Goal: Information Seeking & Learning: Learn about a topic

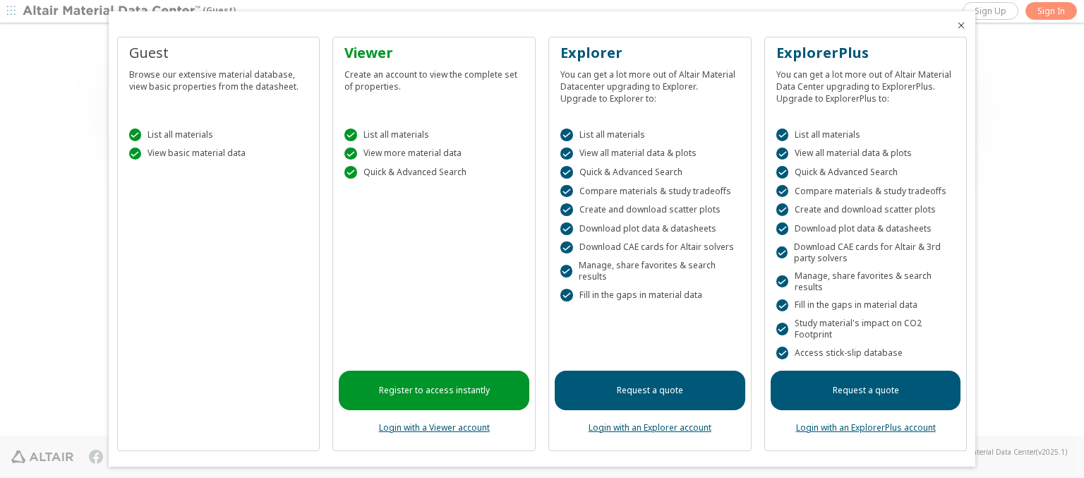
click at [955, 25] on icon "Close" at bounding box center [960, 25] width 11 height 11
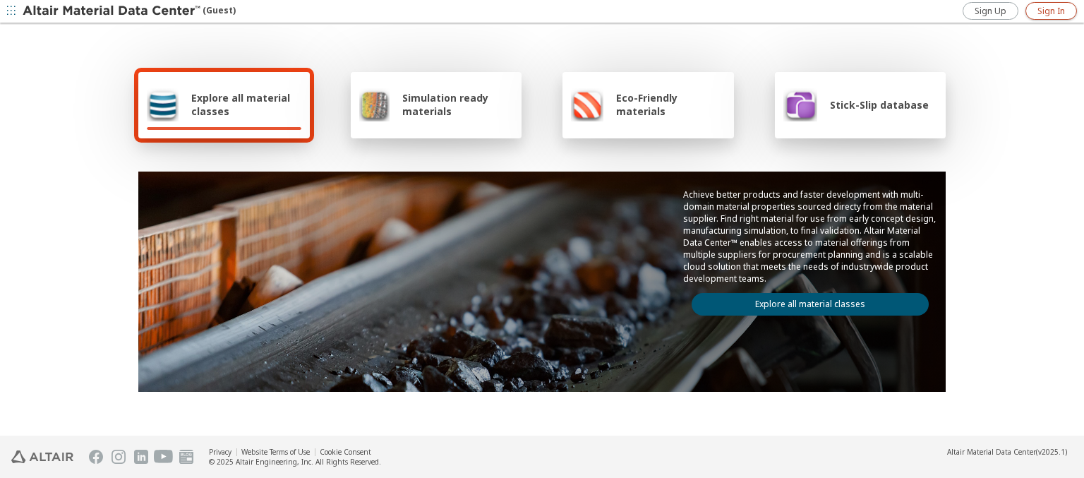
click at [1050, 11] on span "Sign In" at bounding box center [1051, 11] width 28 height 11
click at [112, 11] on img at bounding box center [113, 11] width 180 height 14
click at [241, 104] on span "Explore all material classes" at bounding box center [246, 104] width 110 height 27
click at [804, 301] on link "Explore all material classes" at bounding box center [809, 304] width 237 height 23
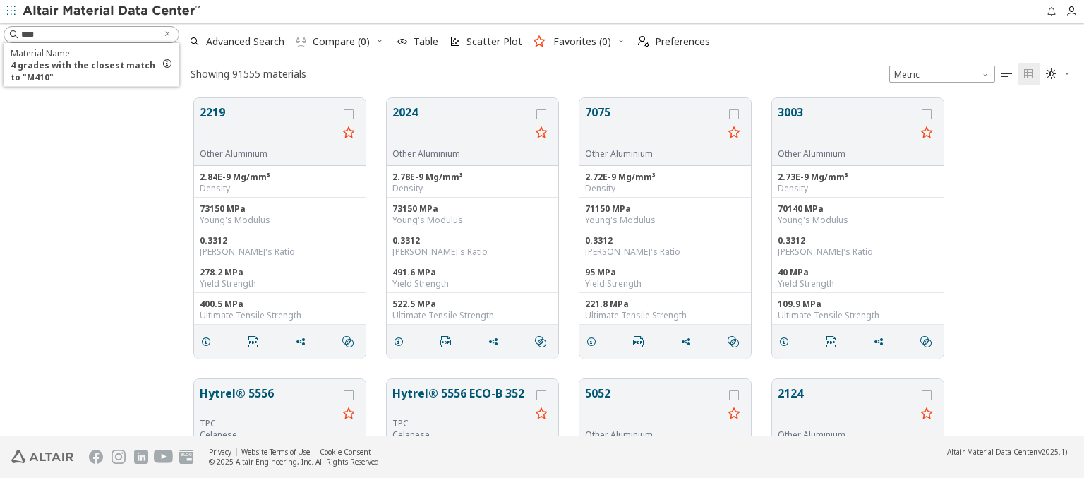
scroll to position [337, 889]
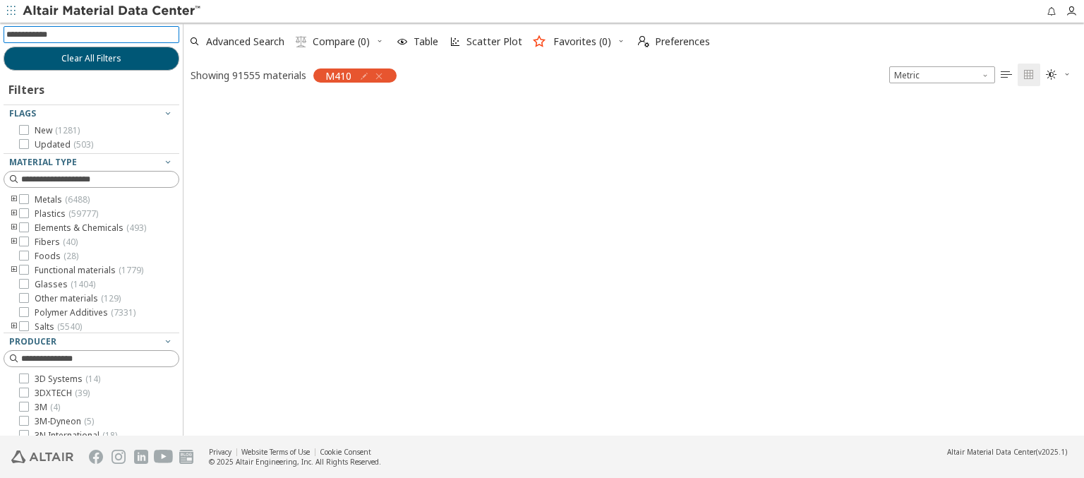
scroll to position [335, 889]
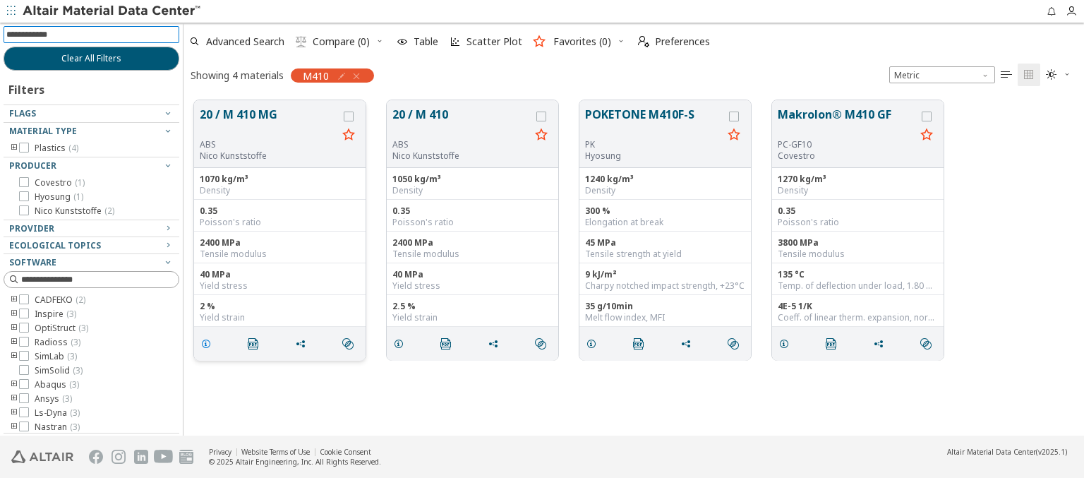
click at [208, 342] on icon "grid" at bounding box center [205, 343] width 11 height 11
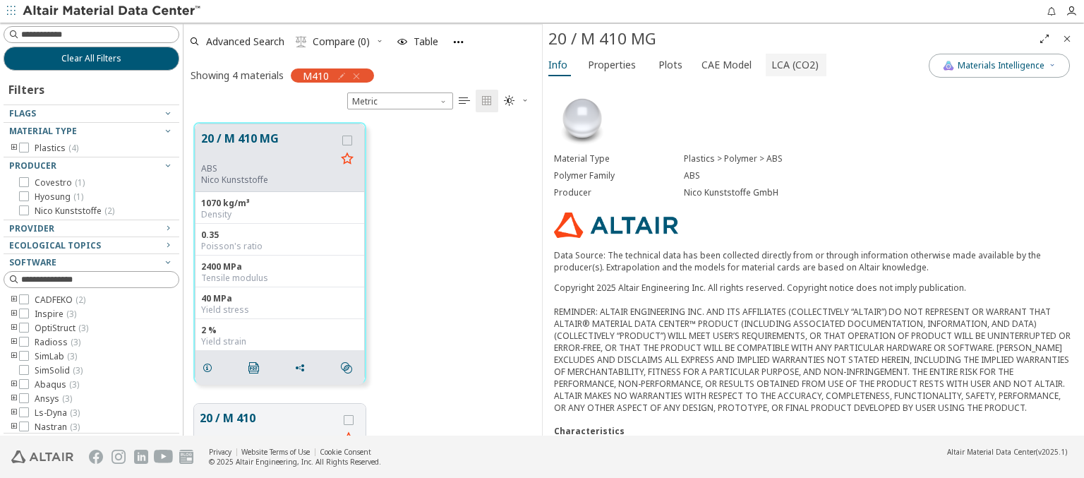
click at [787, 64] on span "LCA (CO2)" at bounding box center [794, 65] width 47 height 23
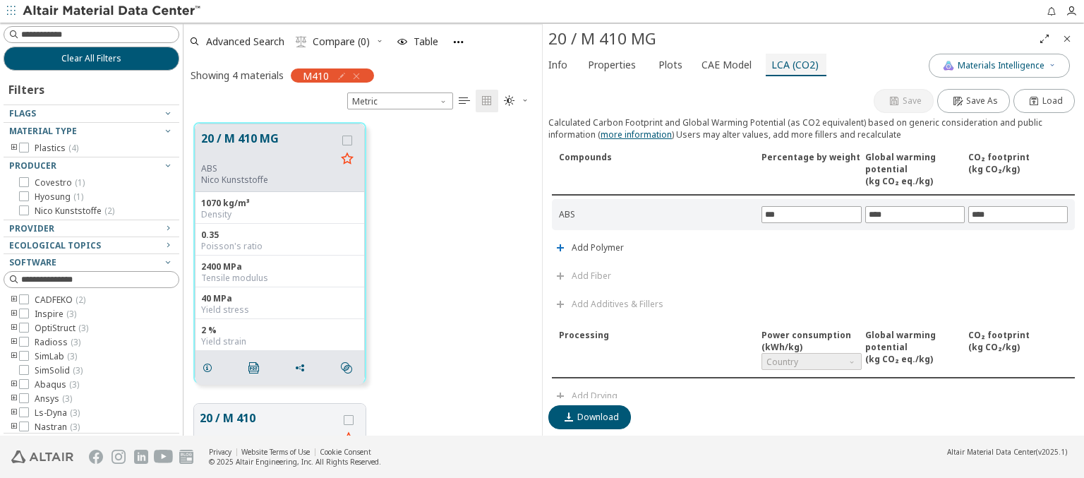
scroll to position [155, 0]
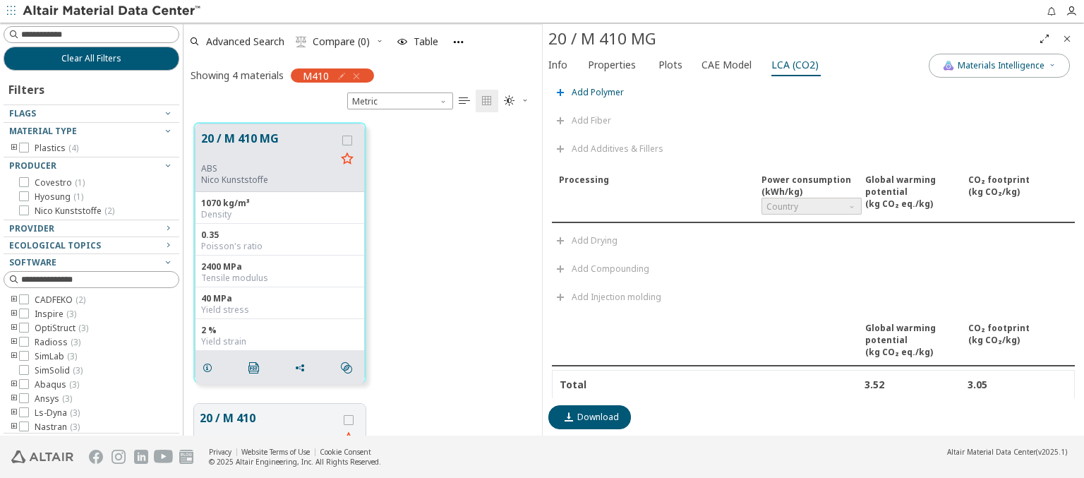
click at [596, 89] on span "Add Polymer" at bounding box center [597, 92] width 52 height 8
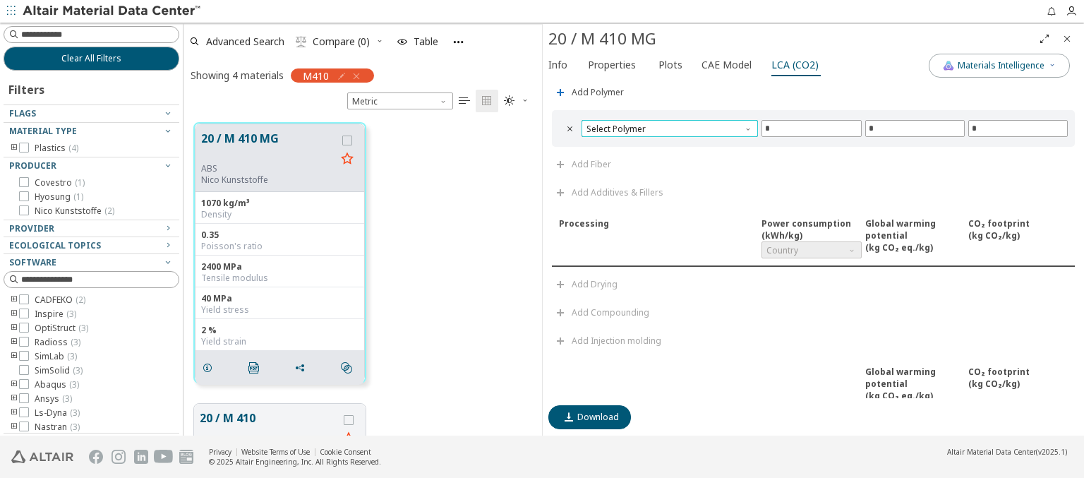
click at [667, 125] on span "Select Polymer" at bounding box center [669, 128] width 176 height 17
click at [667, 142] on span "PA6" at bounding box center [667, 143] width 161 height 10
click at [667, 125] on span "PA6" at bounding box center [669, 128] width 176 height 17
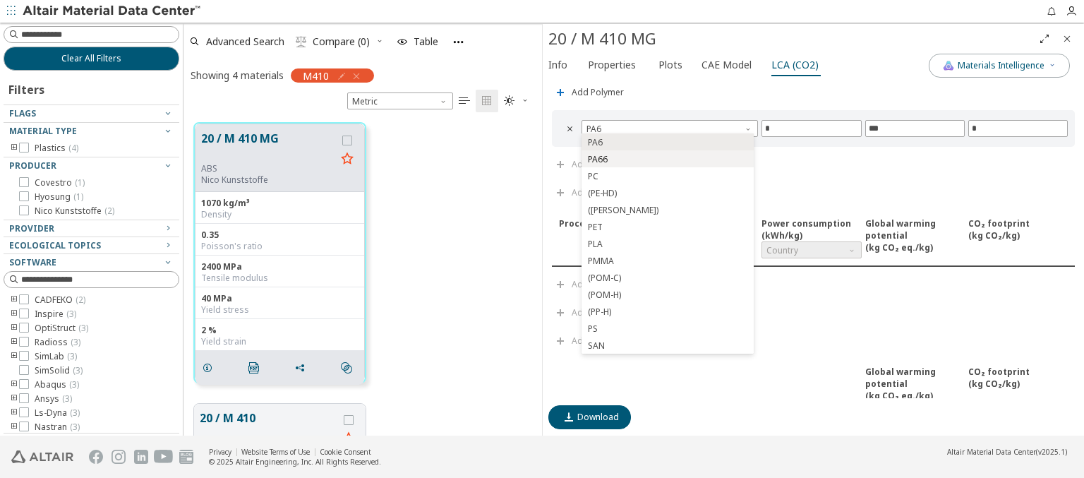
click at [667, 159] on span "PA66" at bounding box center [667, 159] width 161 height 10
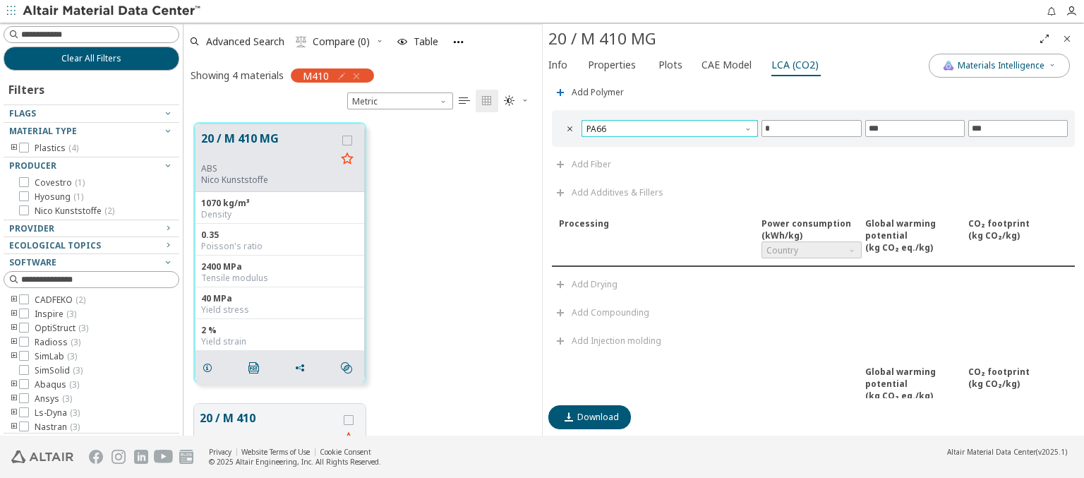
click at [667, 125] on span "PA66" at bounding box center [669, 128] width 176 height 17
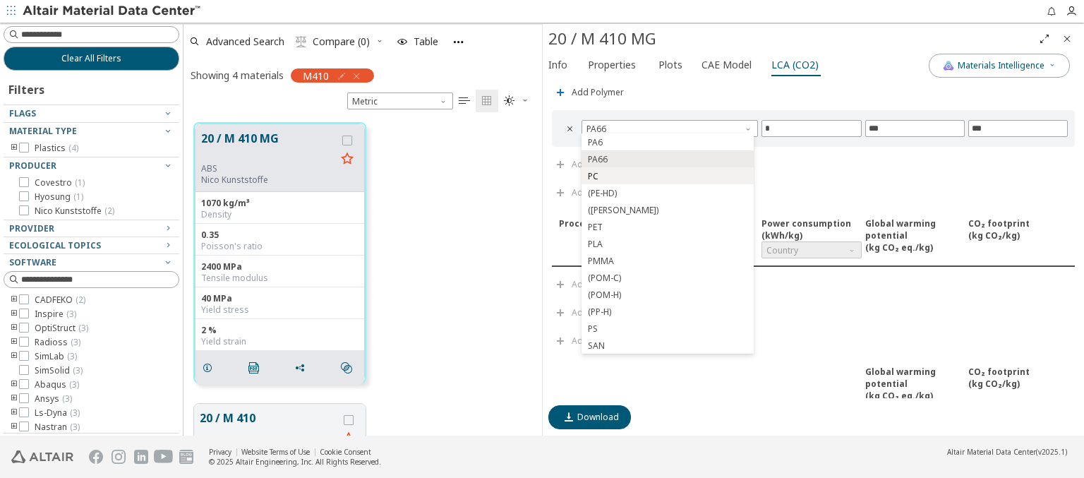
click at [667, 176] on span "PC" at bounding box center [667, 176] width 161 height 10
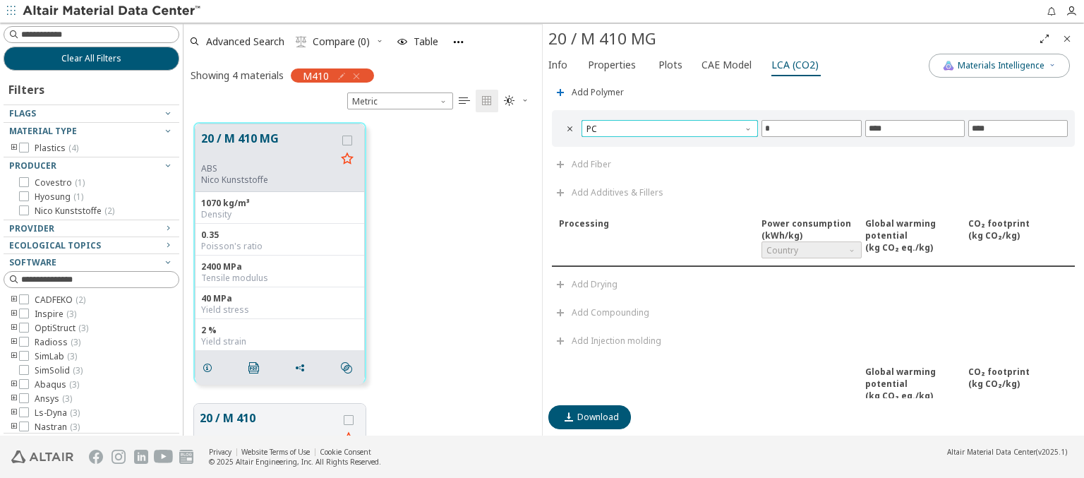
click at [667, 125] on span "PC" at bounding box center [669, 128] width 176 height 17
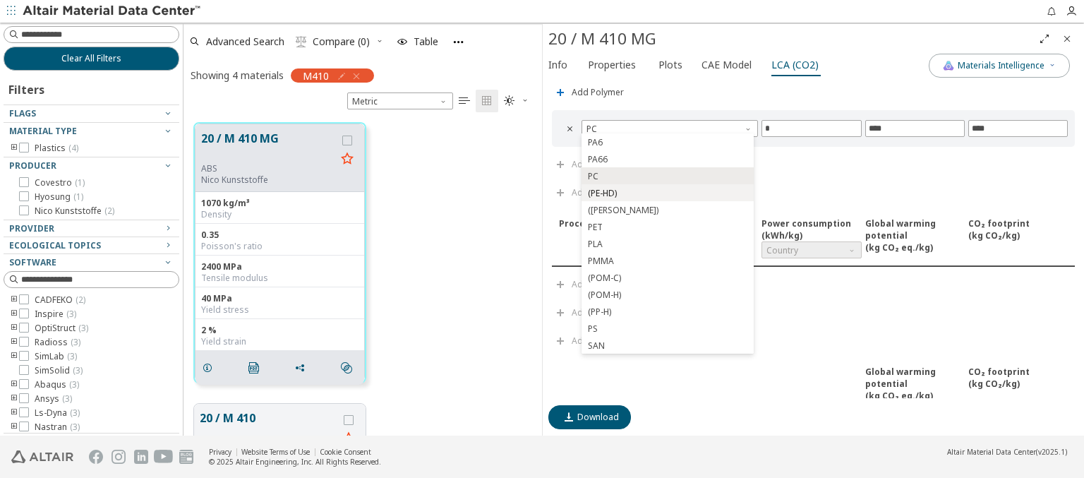
click at [667, 193] on span "(PE-HD)" at bounding box center [667, 193] width 161 height 10
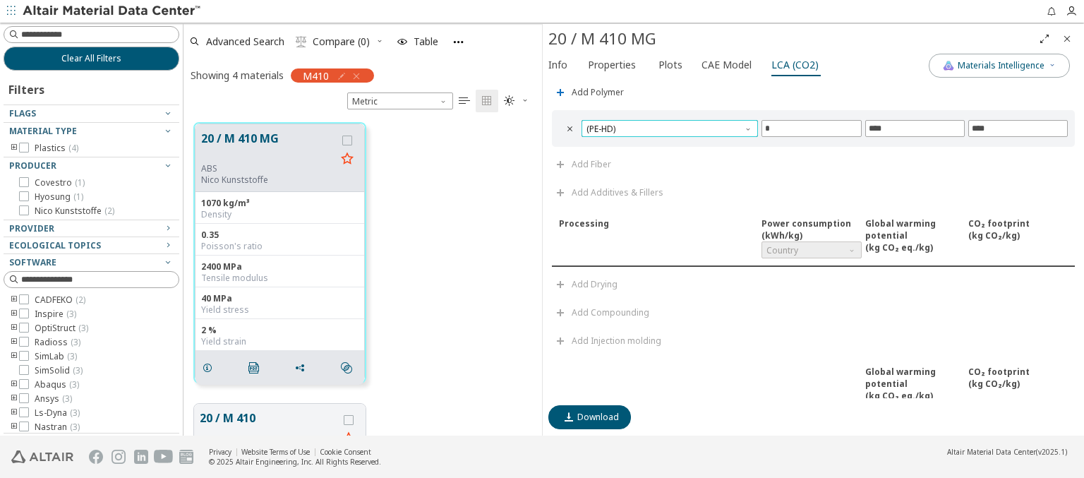
click at [667, 125] on span "(PE-HD)" at bounding box center [669, 128] width 176 height 17
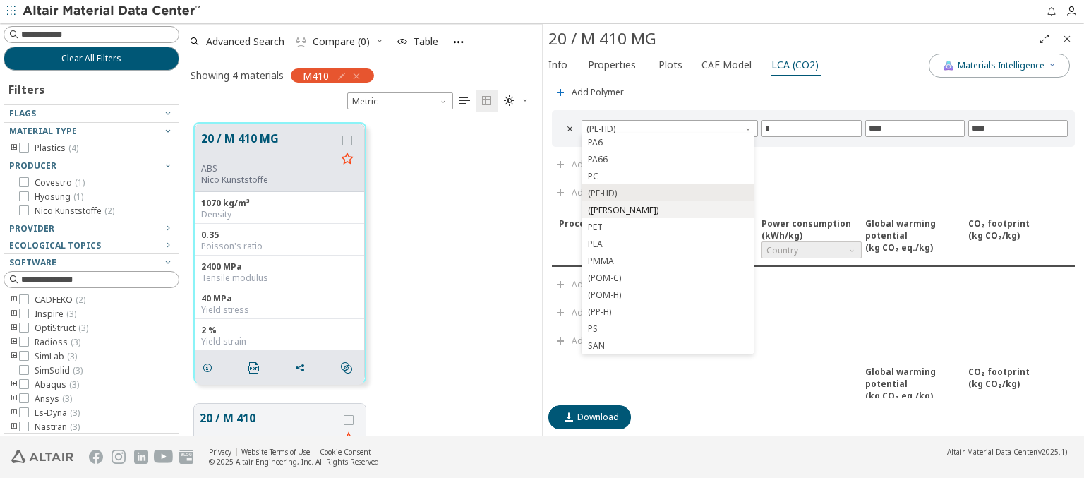
click at [667, 210] on span "(PE-LD)" at bounding box center [667, 210] width 161 height 10
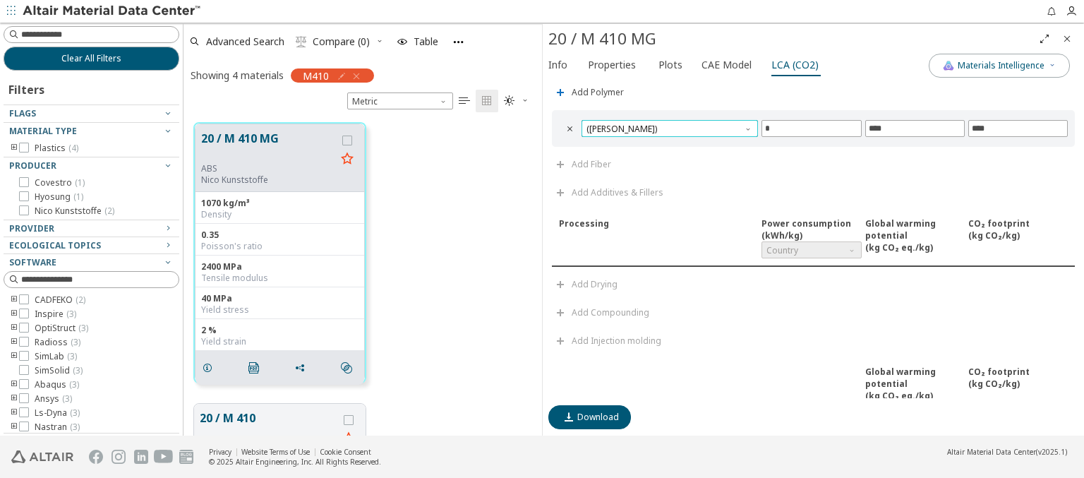
click at [667, 125] on span "(PE-LD)" at bounding box center [669, 128] width 176 height 17
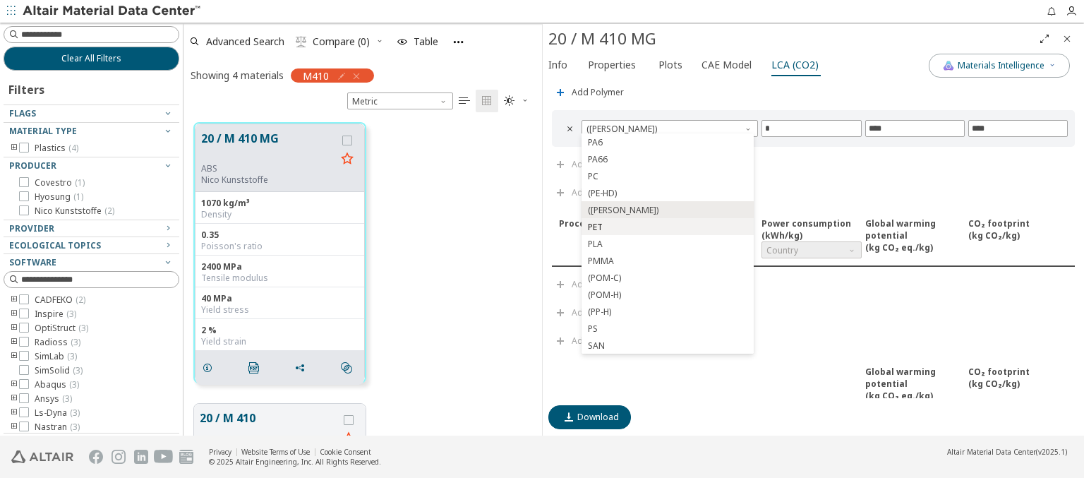
click at [667, 226] on span "PET" at bounding box center [667, 227] width 161 height 10
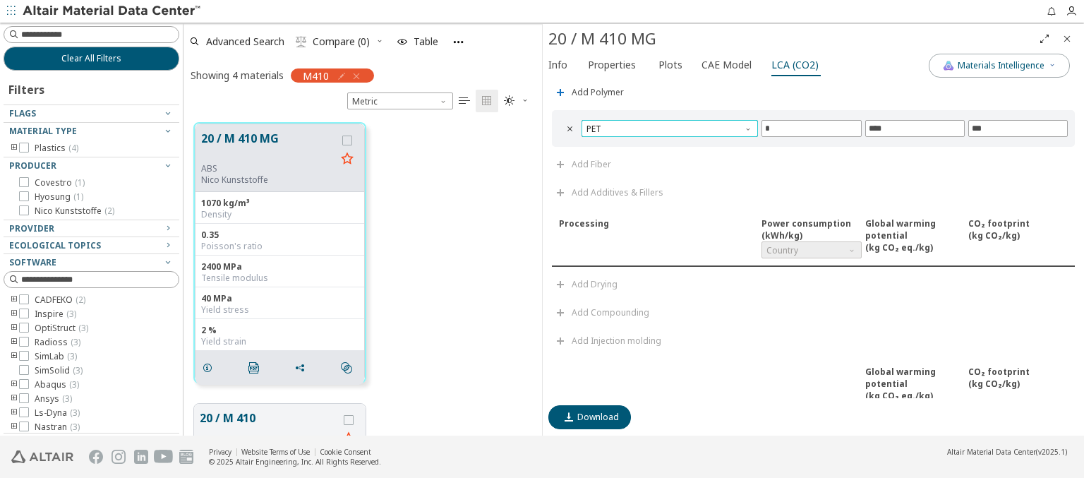
click at [667, 125] on span "PET" at bounding box center [669, 128] width 176 height 17
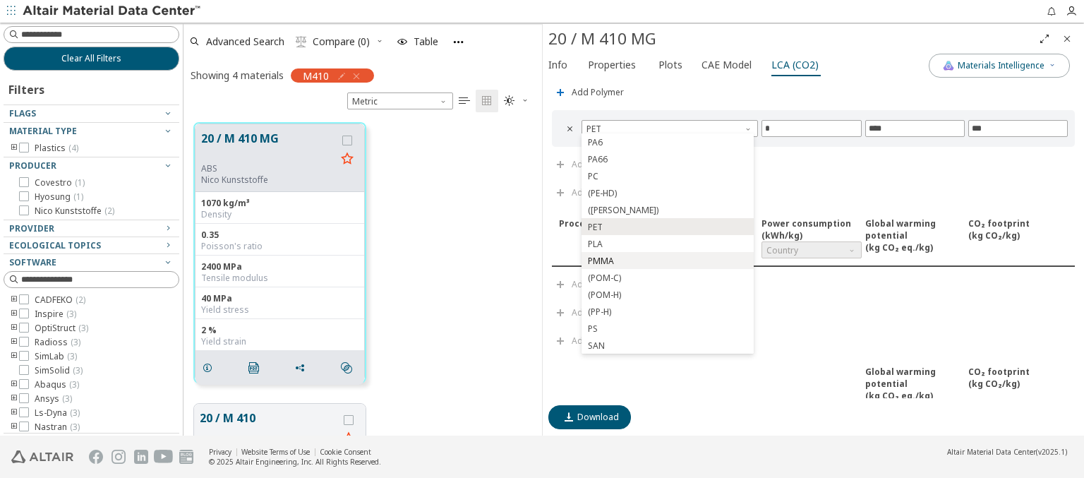
click at [667, 260] on span "PMMA" at bounding box center [667, 261] width 161 height 10
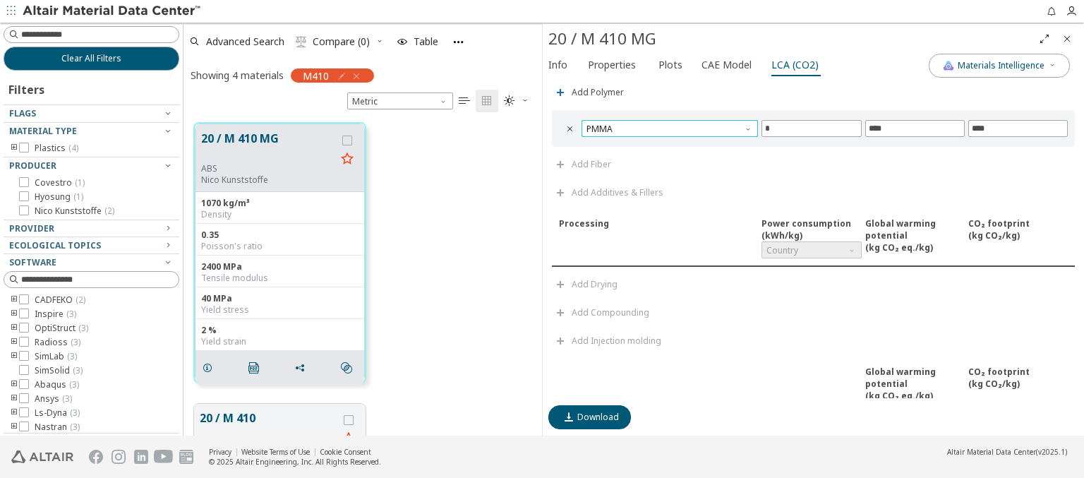
click at [667, 125] on span "PMMA" at bounding box center [669, 128] width 176 height 17
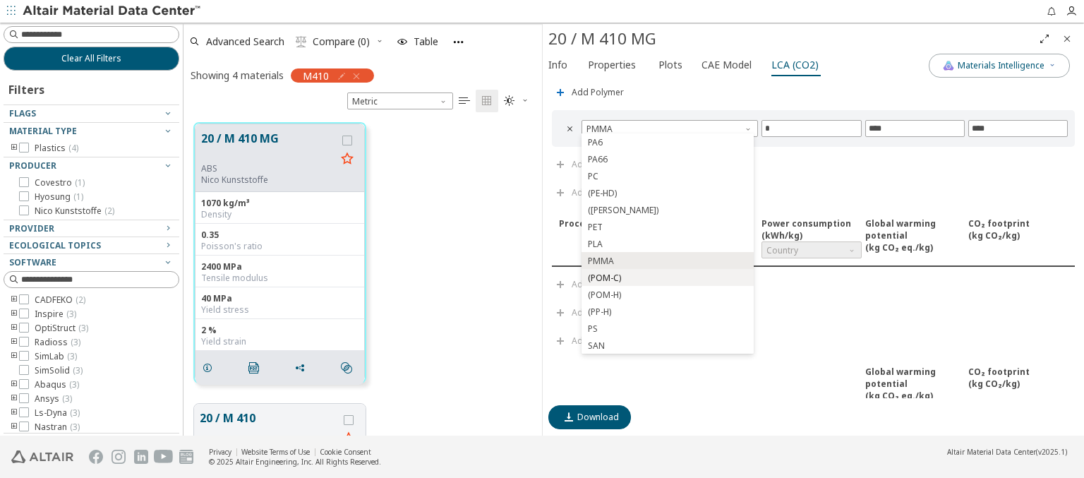
click at [667, 277] on span "(POM-C)" at bounding box center [667, 278] width 161 height 10
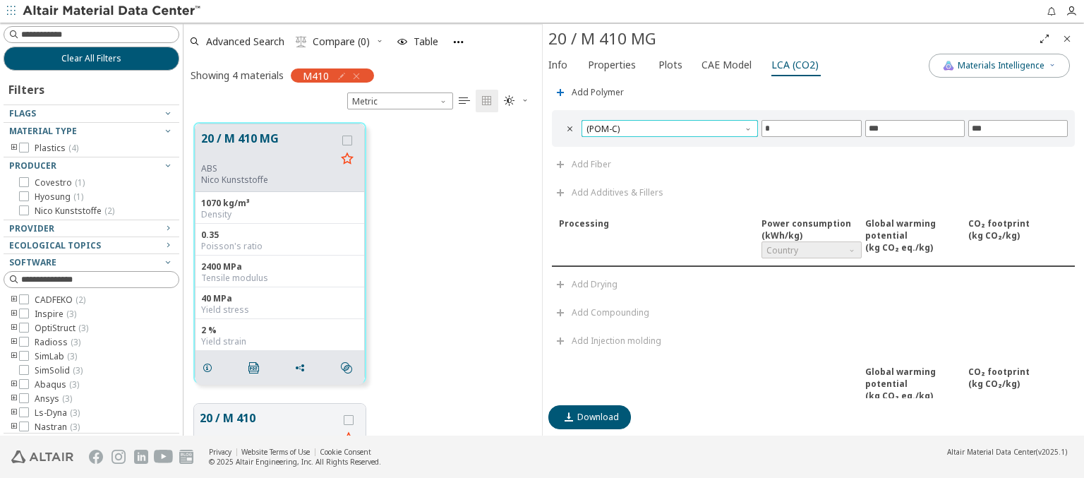
click at [667, 125] on span "(POM-C)" at bounding box center [669, 128] width 176 height 17
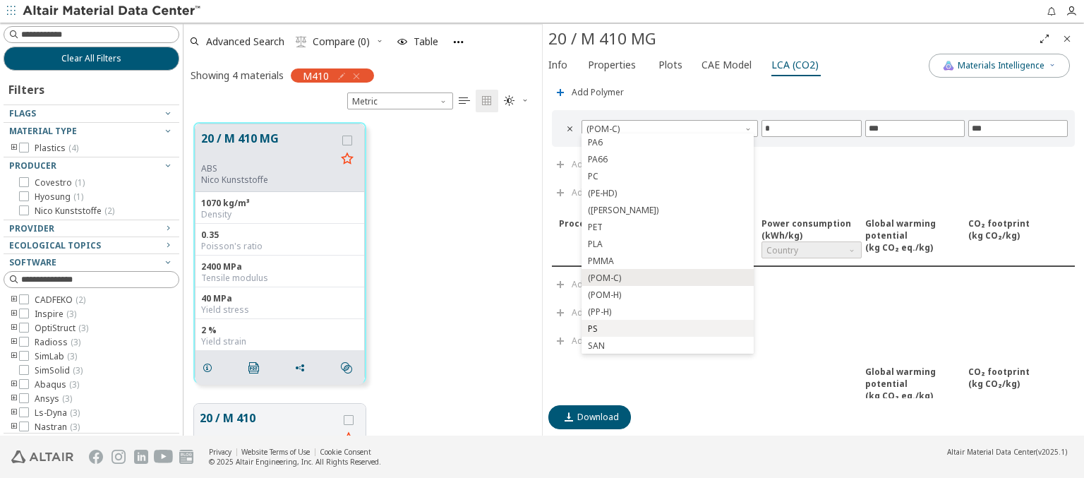
click at [667, 328] on span "PS" at bounding box center [667, 329] width 161 height 10
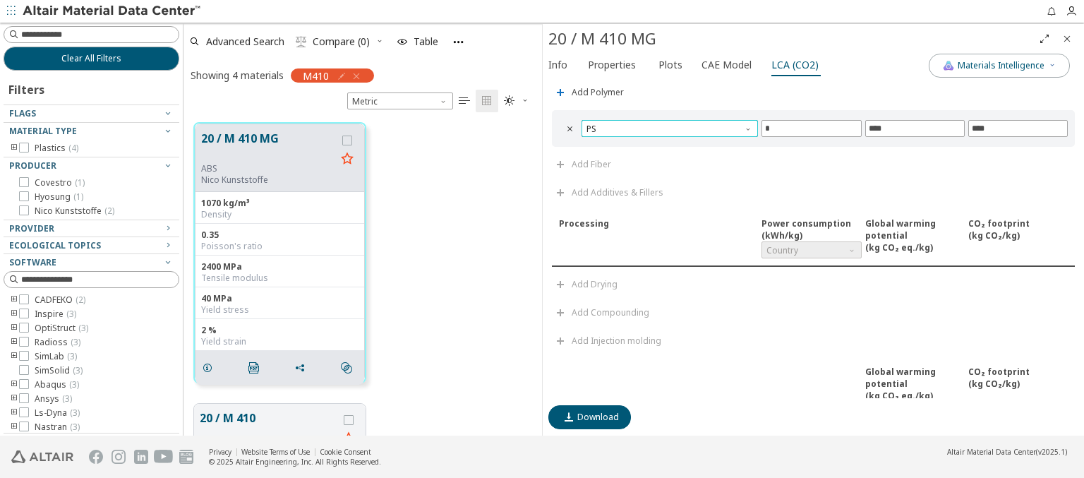
click at [667, 125] on span "PS" at bounding box center [669, 128] width 176 height 17
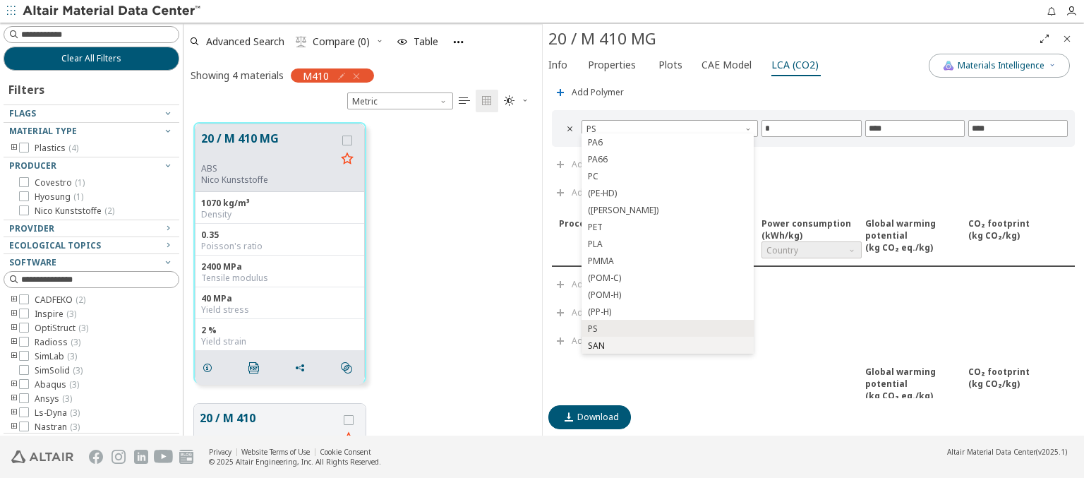
click at [667, 345] on span "SAN" at bounding box center [667, 346] width 161 height 10
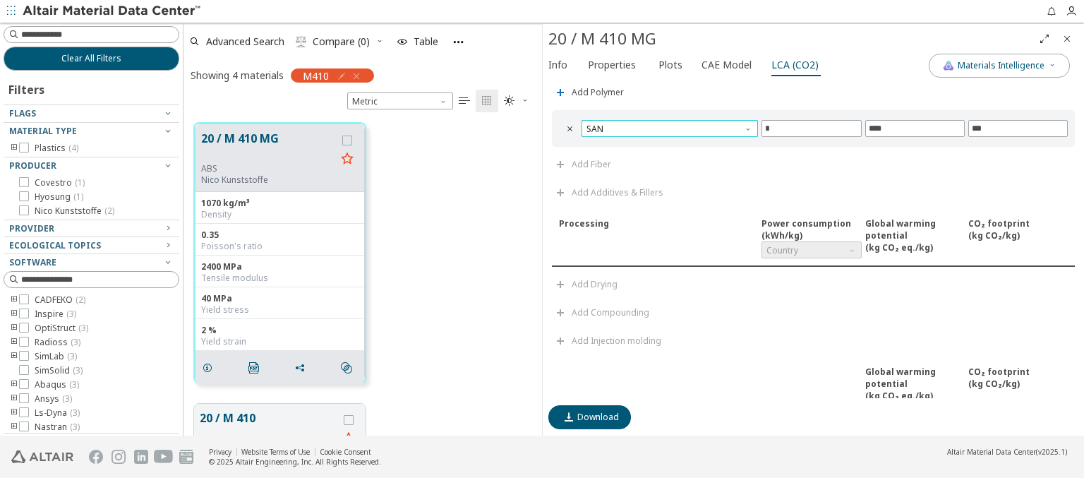
click at [667, 125] on span "SAN" at bounding box center [669, 128] width 176 height 17
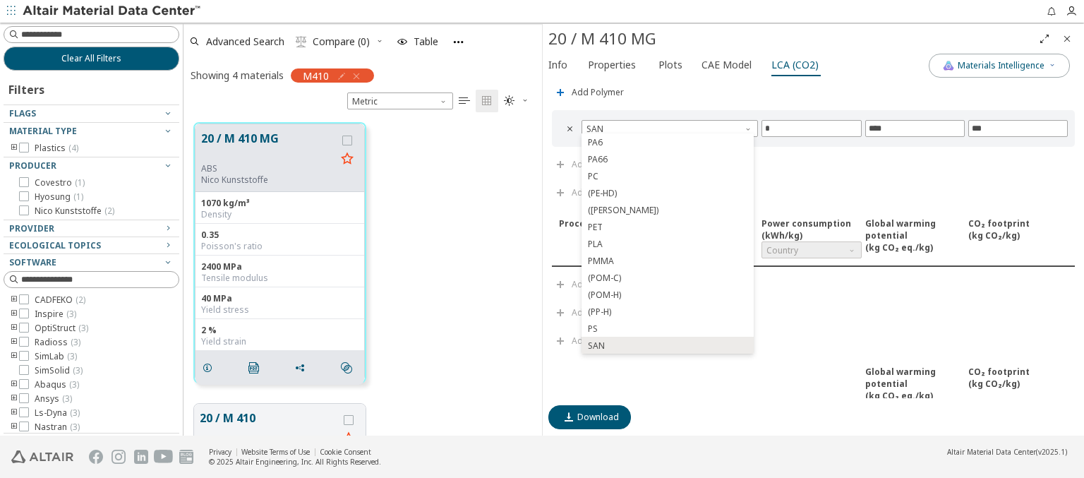
click at [1067, 38] on icon "Close" at bounding box center [1066, 38] width 11 height 11
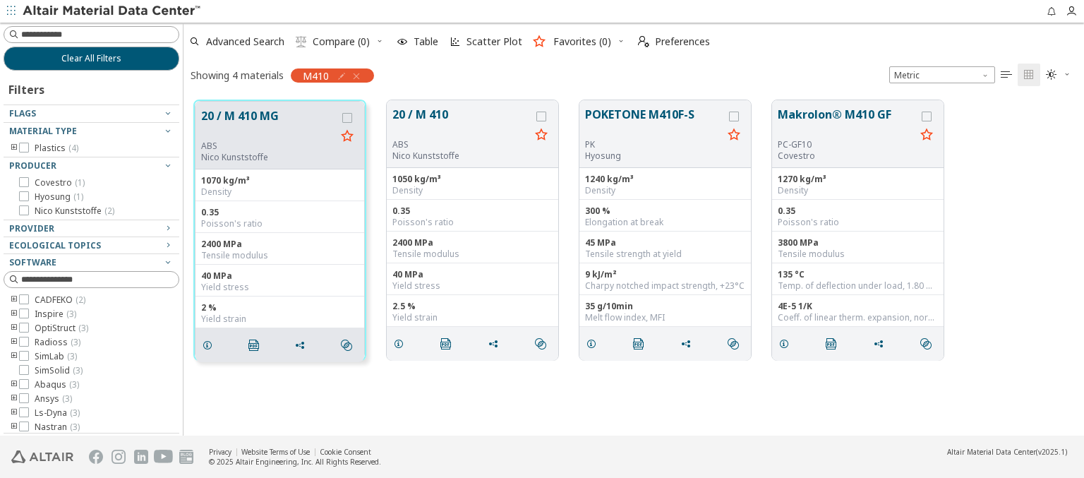
scroll to position [335, 889]
click at [86, 58] on span "Clear All Filters" at bounding box center [91, 58] width 60 height 11
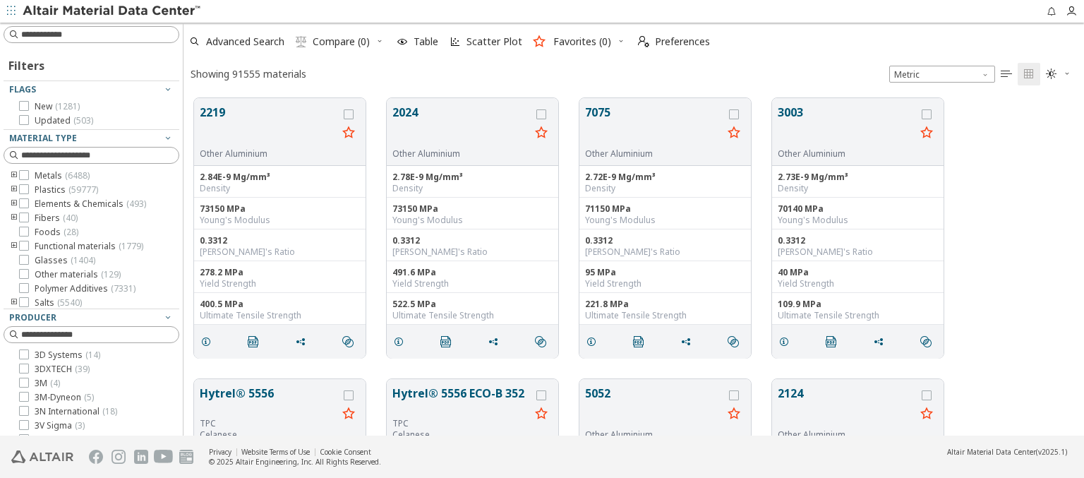
scroll to position [337, 889]
click at [112, 11] on img at bounding box center [113, 11] width 180 height 14
